Goal: Task Accomplishment & Management: Manage account settings

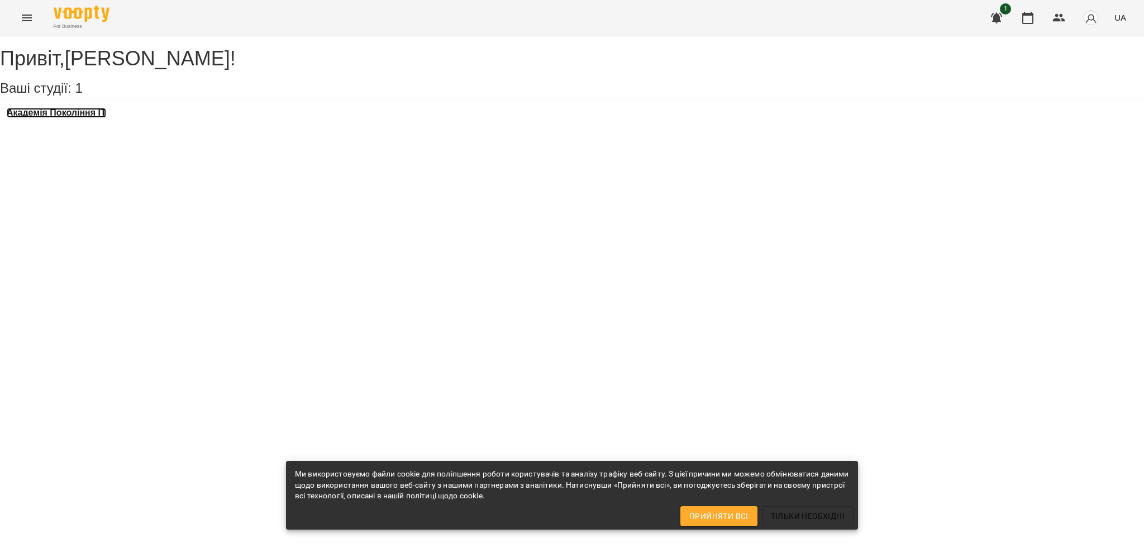
click at [101, 118] on h3 "Академія Покоління ІТ" at bounding box center [56, 113] width 99 height 10
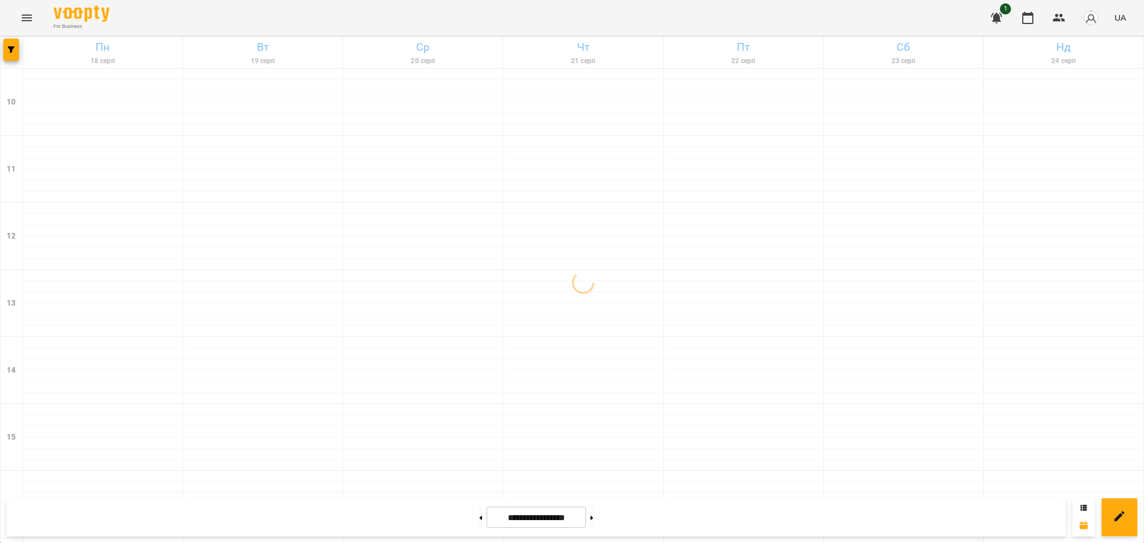
scroll to position [448, 0]
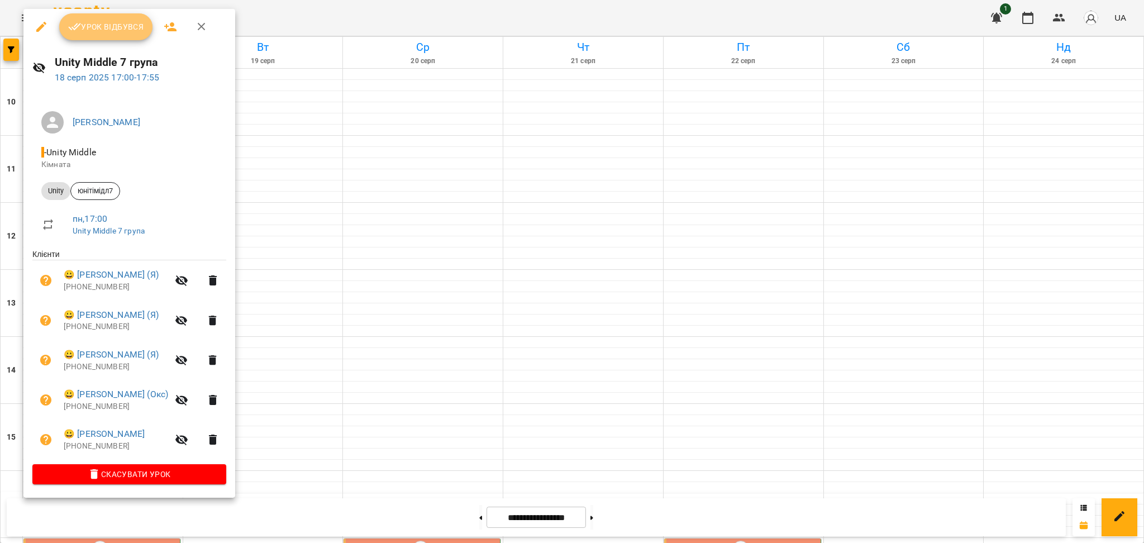
click at [111, 27] on span "Урок відбувся" at bounding box center [106, 26] width 76 height 13
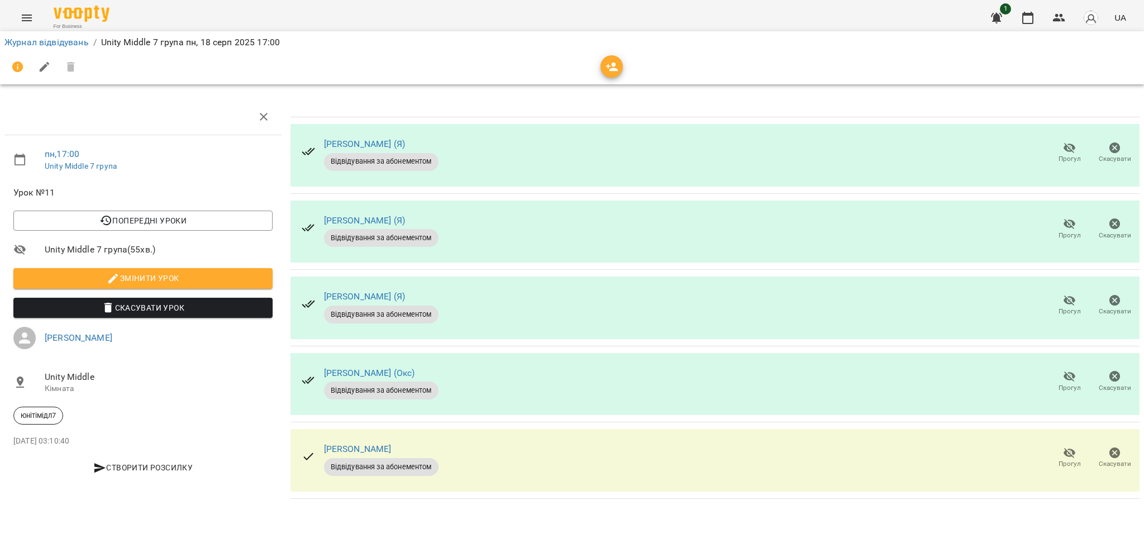
click at [1057, 391] on span "Прогул" at bounding box center [1070, 381] width 32 height 22
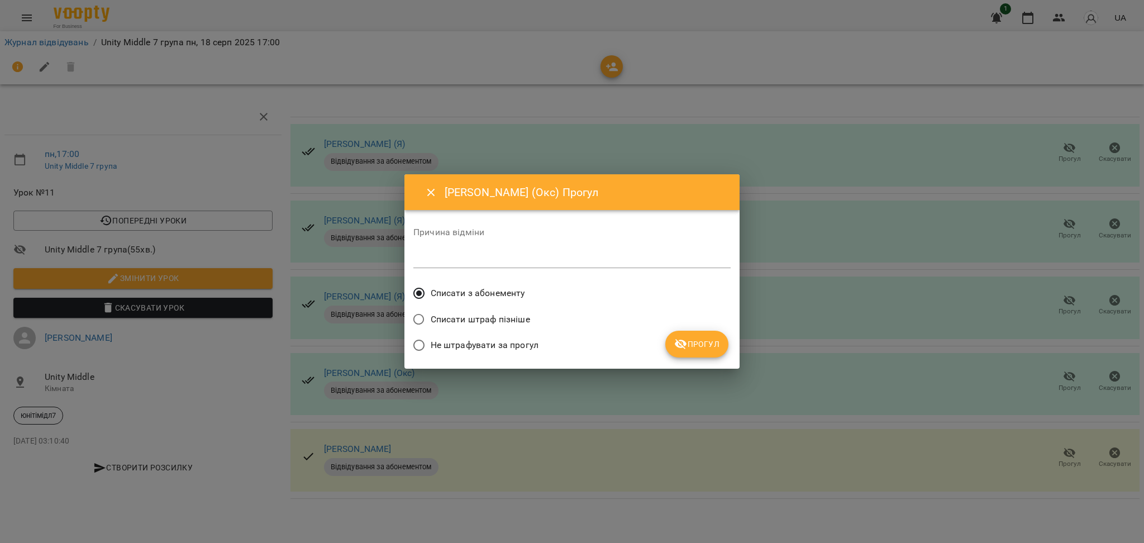
click at [690, 344] on span "Прогул" at bounding box center [696, 343] width 45 height 13
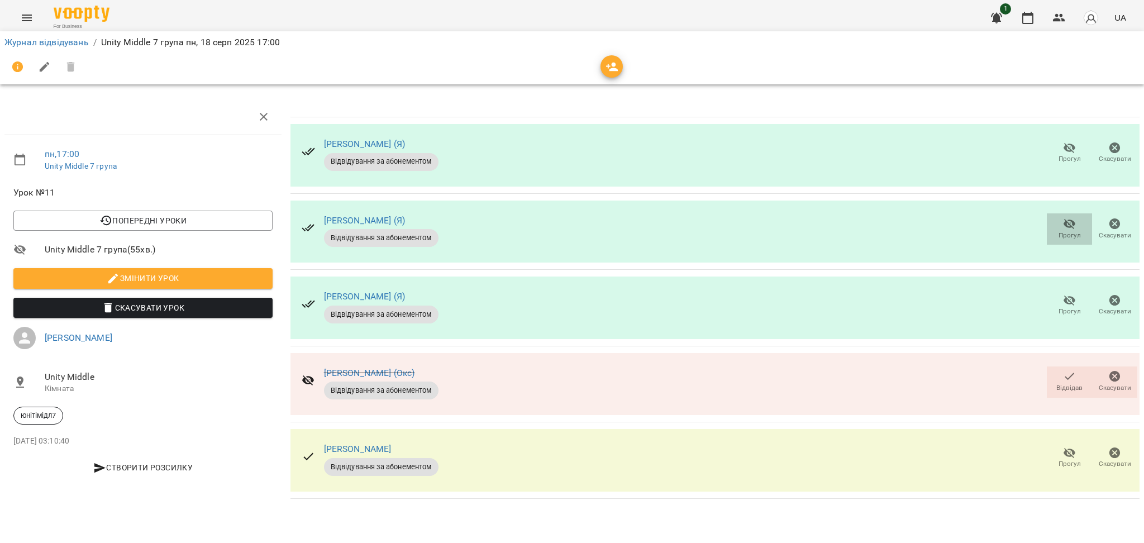
click at [1066, 227] on icon "button" at bounding box center [1069, 223] width 13 height 13
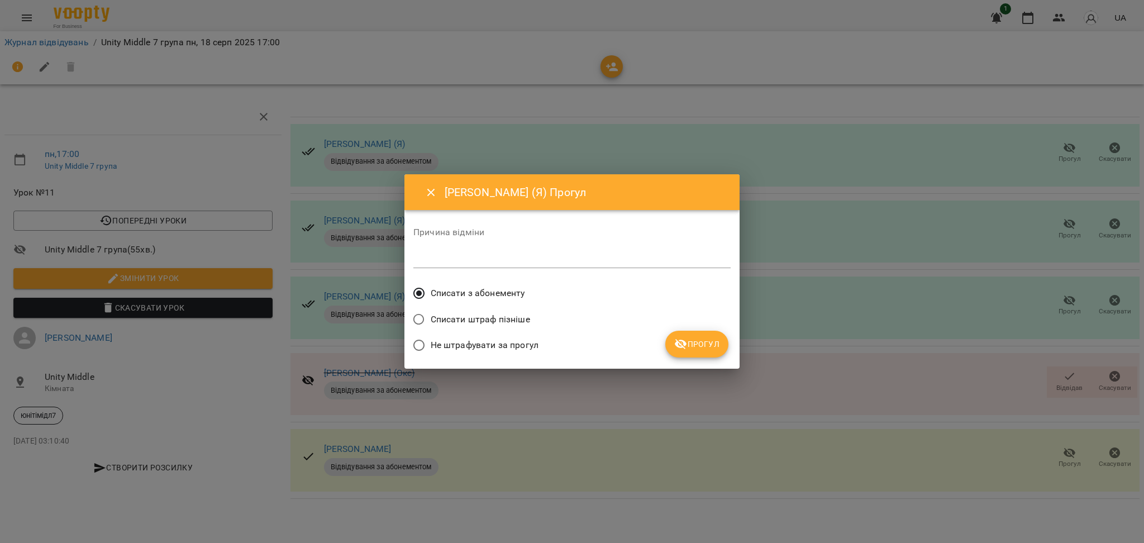
click at [709, 343] on span "Прогул" at bounding box center [696, 343] width 45 height 13
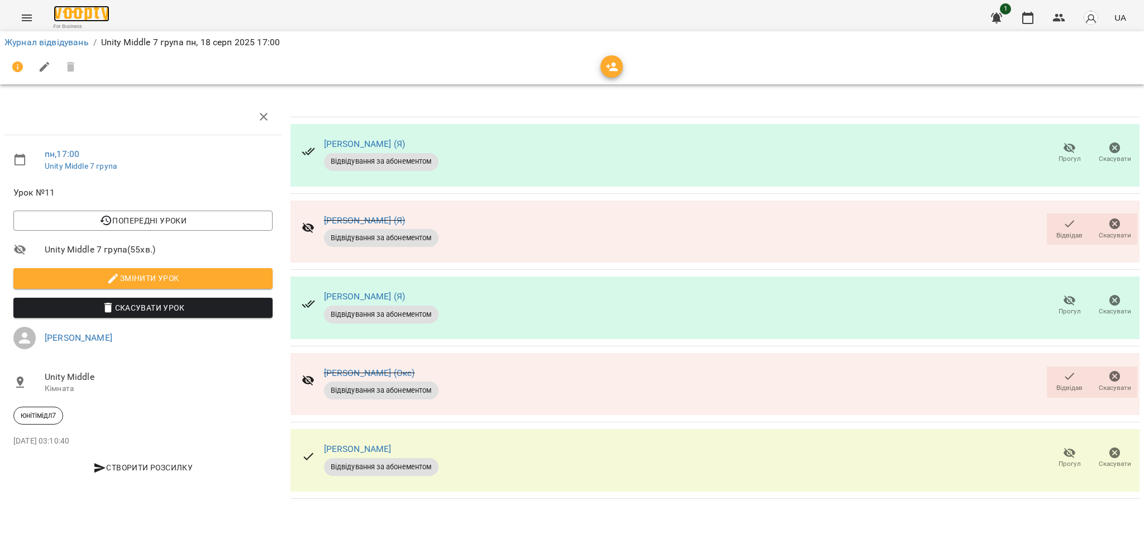
click at [68, 13] on img at bounding box center [82, 14] width 56 height 16
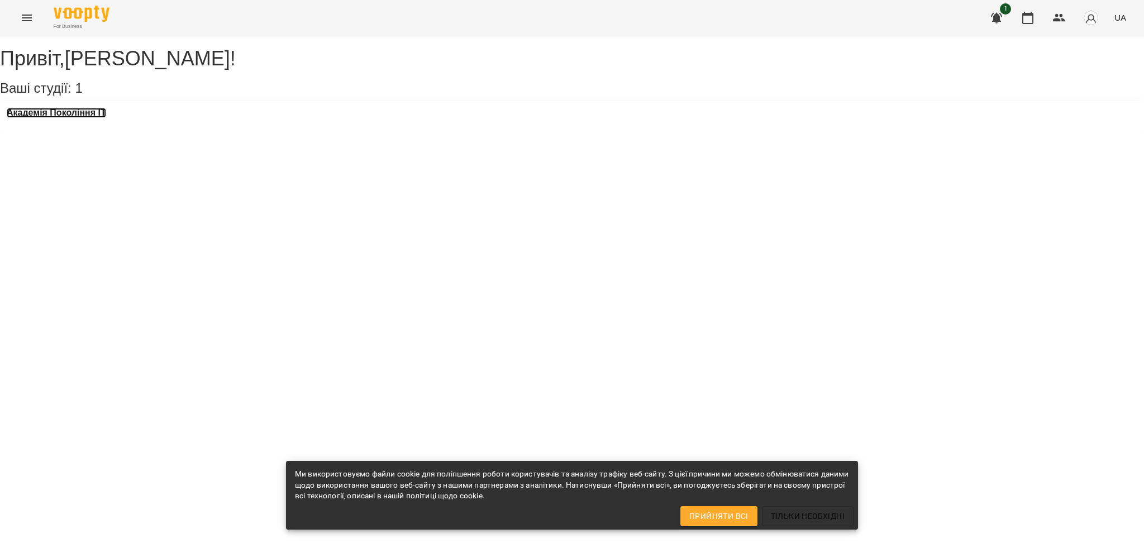
click at [82, 118] on h3 "Академія Покоління ІТ" at bounding box center [56, 113] width 99 height 10
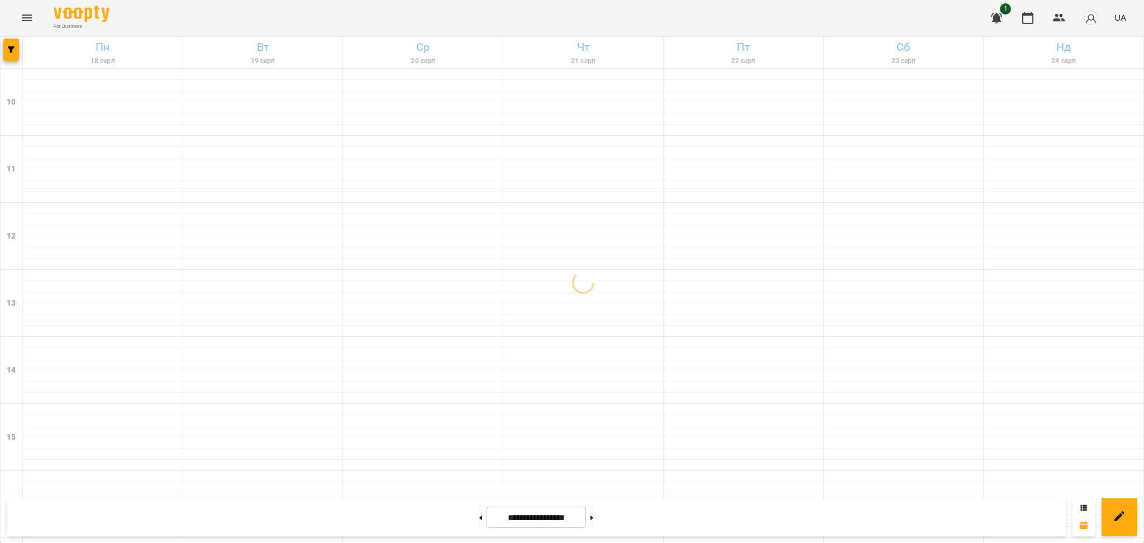
scroll to position [448, 0]
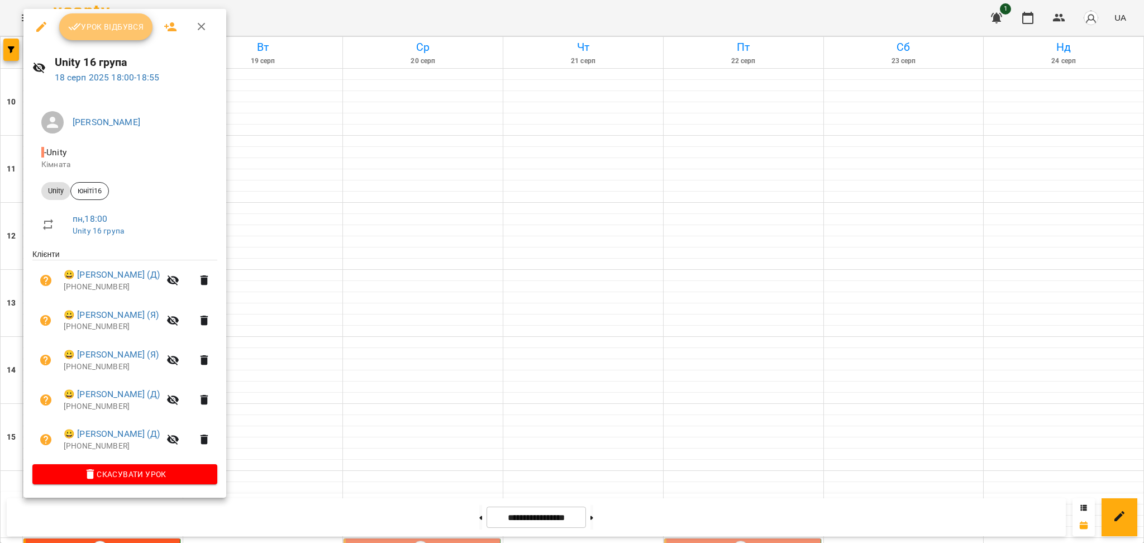
click at [112, 30] on span "Урок відбувся" at bounding box center [106, 26] width 76 height 13
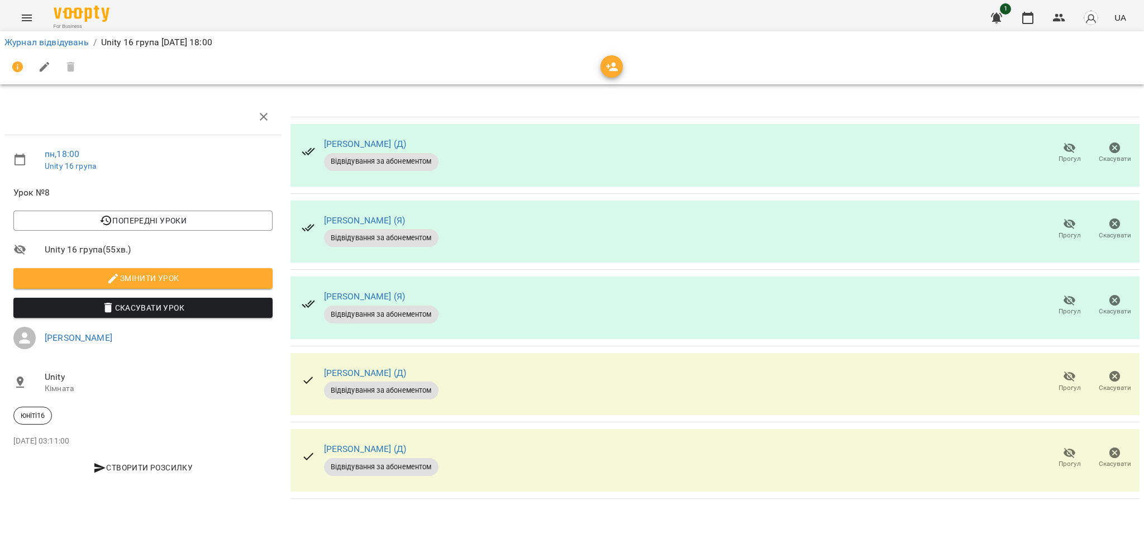
click at [1061, 456] on span "Прогул" at bounding box center [1070, 457] width 32 height 22
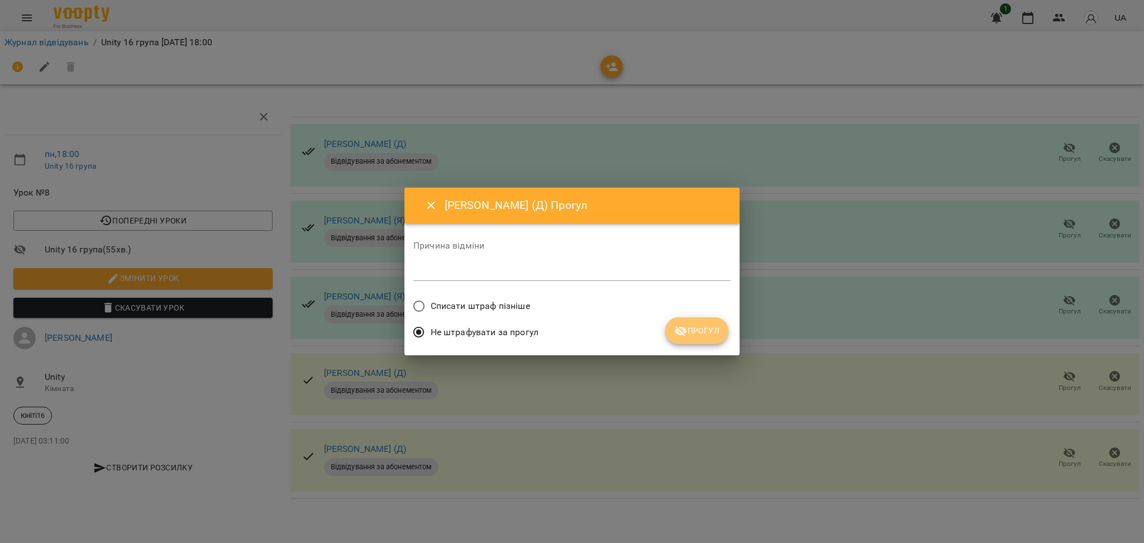
click at [710, 330] on span "Прогул" at bounding box center [696, 330] width 45 height 13
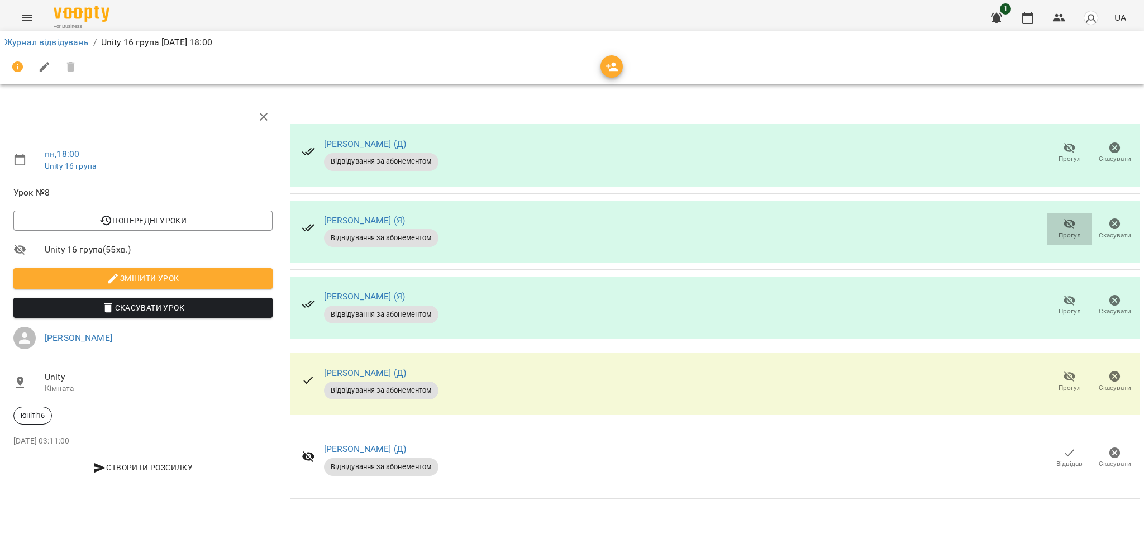
click at [1061, 227] on span "Прогул" at bounding box center [1070, 228] width 32 height 22
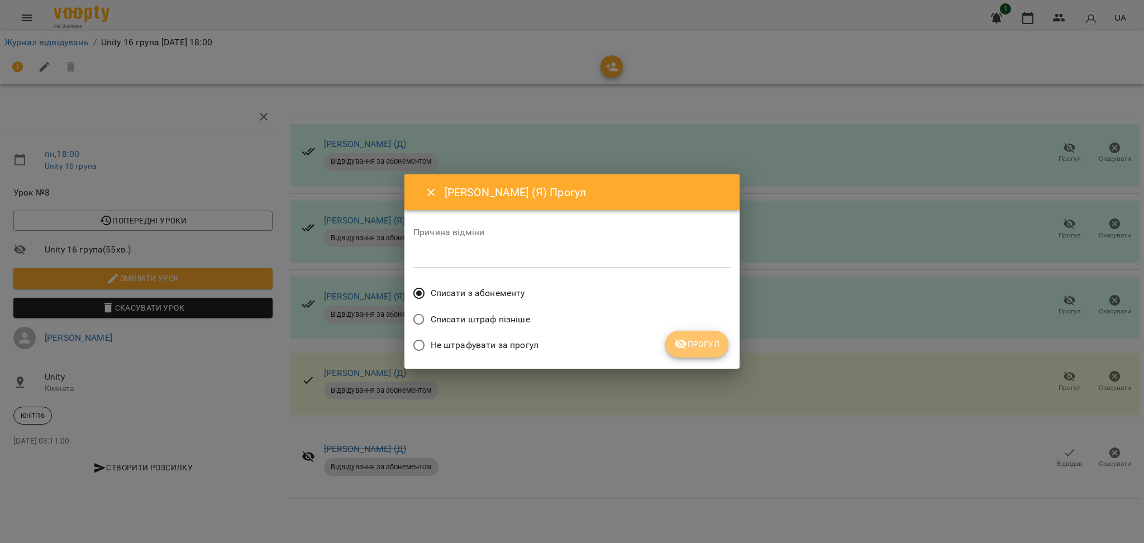
click at [708, 331] on button "Прогул" at bounding box center [696, 344] width 63 height 27
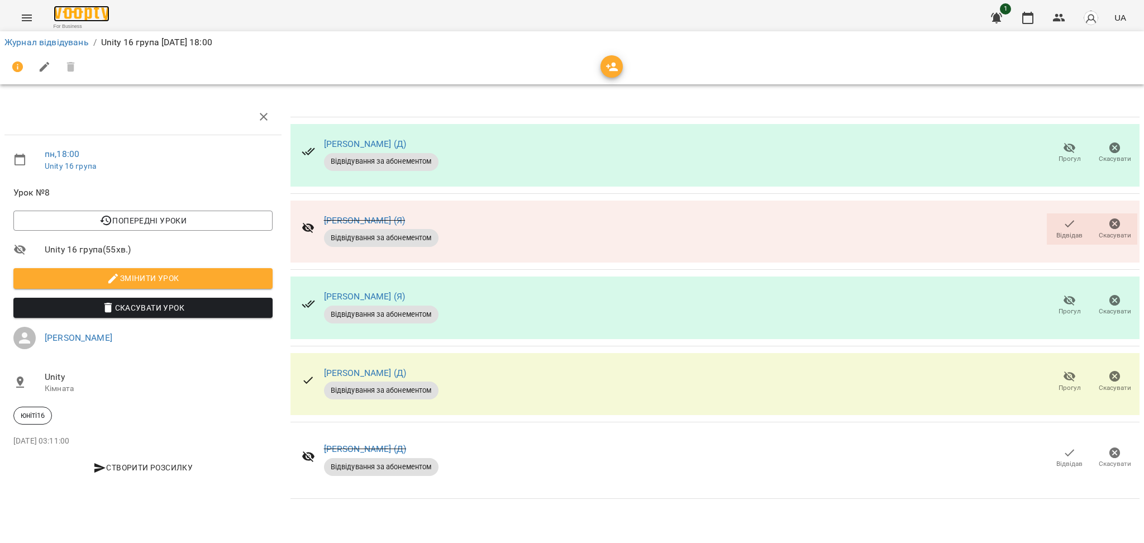
click at [59, 21] on img at bounding box center [82, 14] width 56 height 16
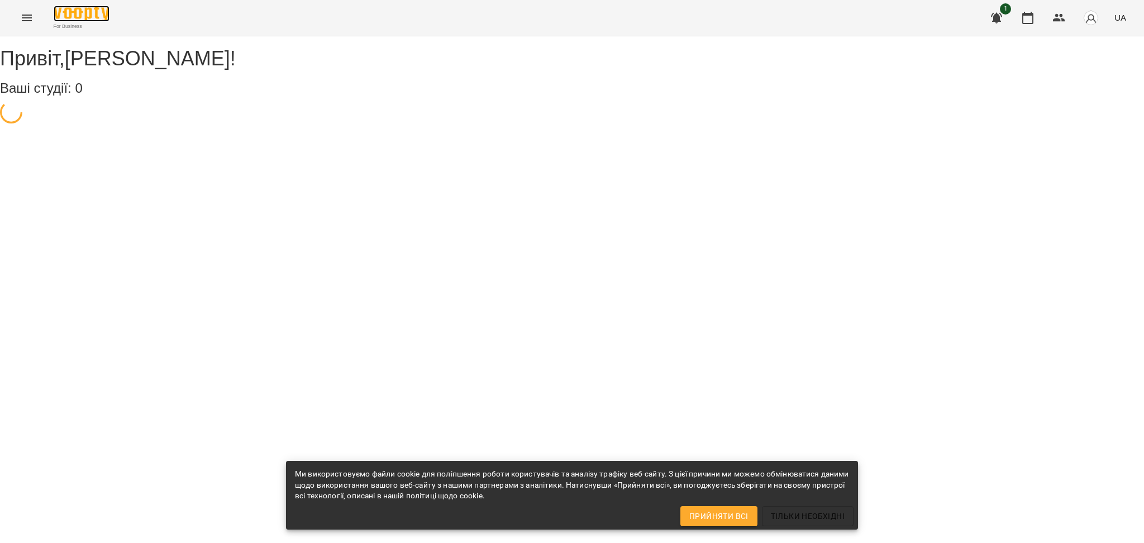
click at [59, 21] on img at bounding box center [82, 14] width 56 height 16
